Goal: Transaction & Acquisition: Purchase product/service

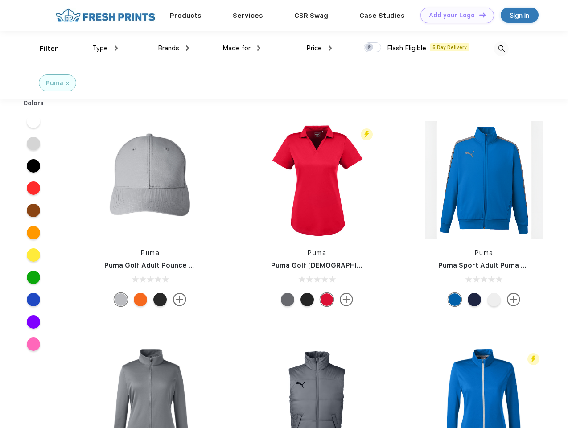
click at [454, 15] on link "Add your Logo Design Tool" at bounding box center [457, 16] width 74 height 16
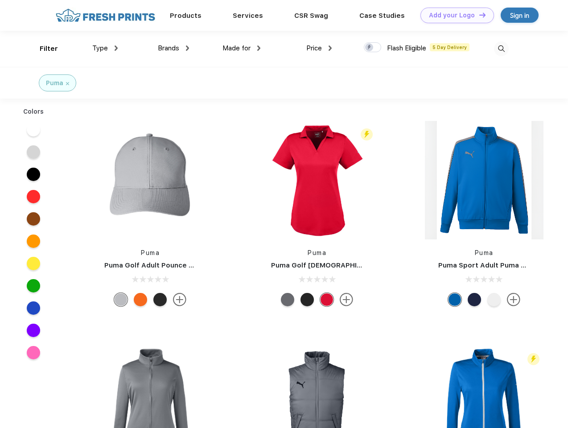
click at [0, 0] on div "Design Tool" at bounding box center [0, 0] width 0 height 0
click at [478, 15] on link "Add your Logo Design Tool" at bounding box center [457, 16] width 74 height 16
click at [43, 49] on div "Filter" at bounding box center [49, 49] width 18 height 10
click at [105, 48] on span "Type" at bounding box center [100, 48] width 16 height 8
click at [173, 48] on span "Brands" at bounding box center [168, 48] width 21 height 8
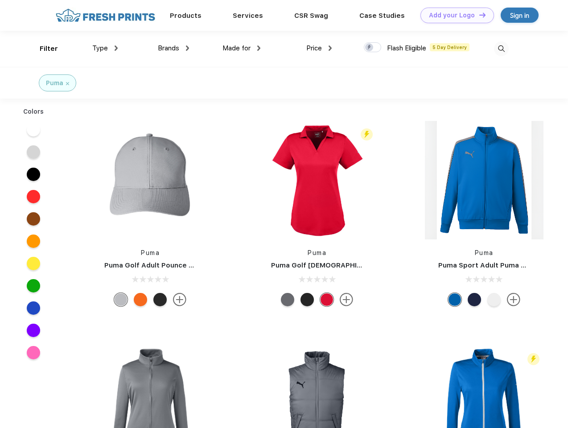
click at [241, 48] on span "Made for" at bounding box center [236, 48] width 28 height 8
click at [319, 48] on span "Price" at bounding box center [314, 48] width 16 height 8
click at [372, 48] on div at bounding box center [372, 47] width 17 height 10
click at [369, 48] on input "checkbox" at bounding box center [367, 45] width 6 height 6
click at [501, 49] on img at bounding box center [501, 48] width 15 height 15
